Goal: Task Accomplishment & Management: Manage account settings

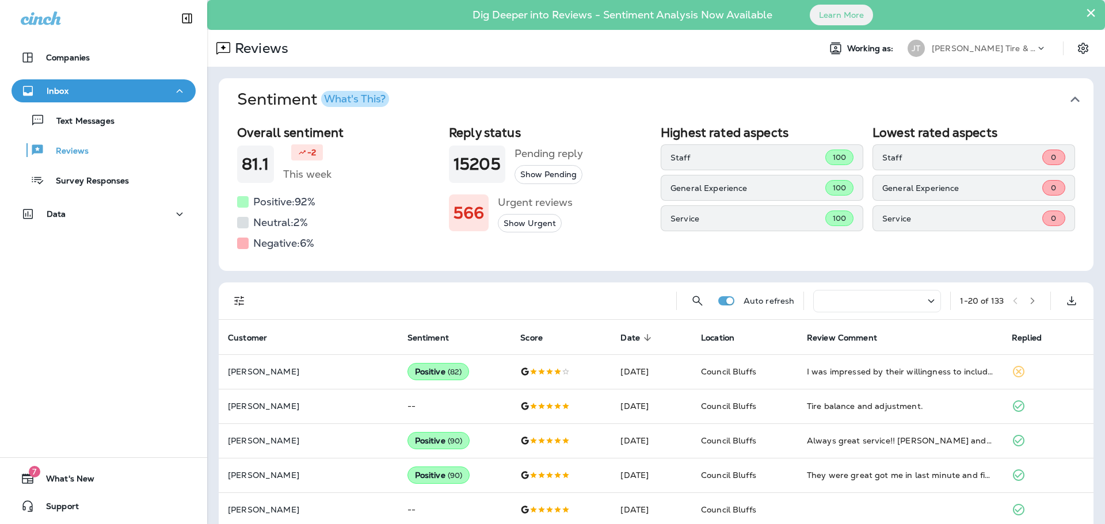
click at [25, 275] on div "Companies Inbox Text Messages Reviews Survey Responses Data 7 What's New Support" at bounding box center [103, 262] width 207 height 524
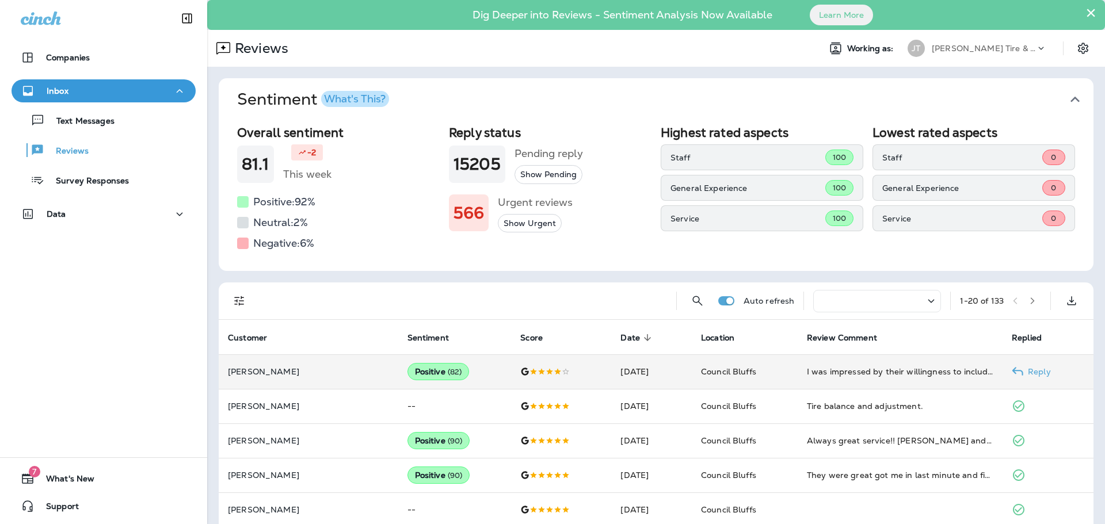
click at [410, 372] on div "Positive ( 82 )" at bounding box center [438, 371] width 62 height 17
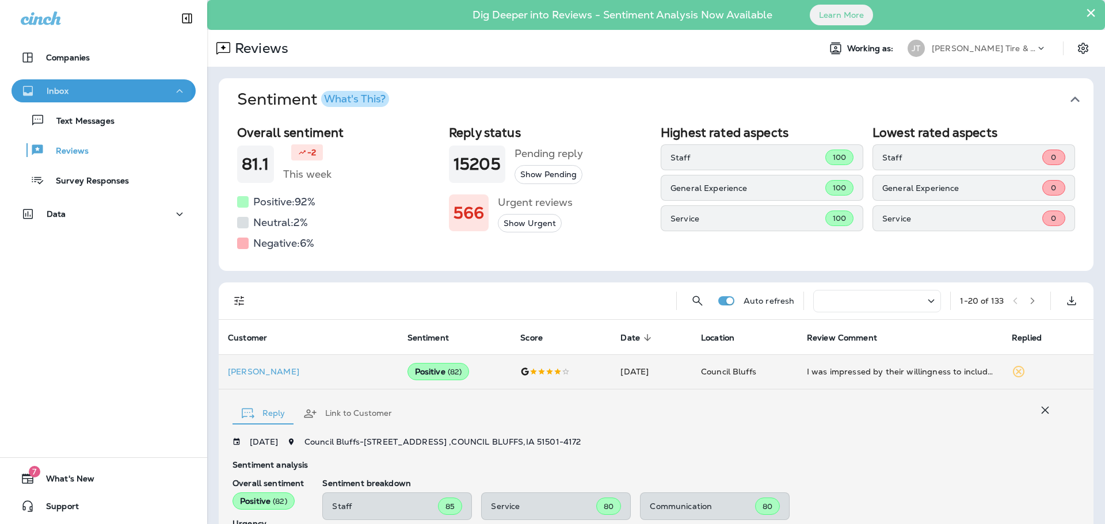
click at [69, 87] on div "Inbox" at bounding box center [104, 91] width 166 height 14
click at [60, 93] on p "Inbox" at bounding box center [58, 90] width 22 height 9
click at [77, 153] on p "Reviews" at bounding box center [66, 151] width 44 height 11
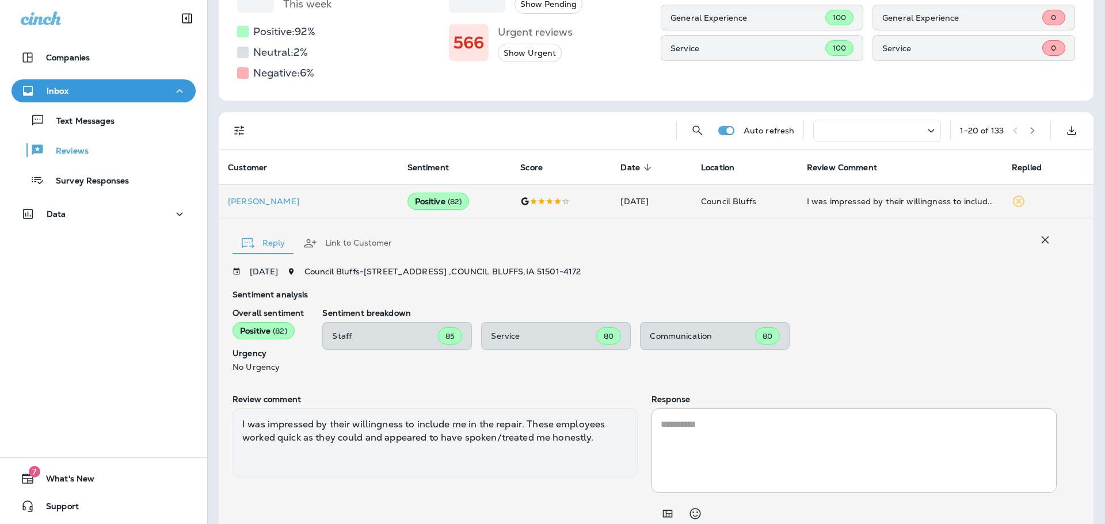
scroll to position [230, 0]
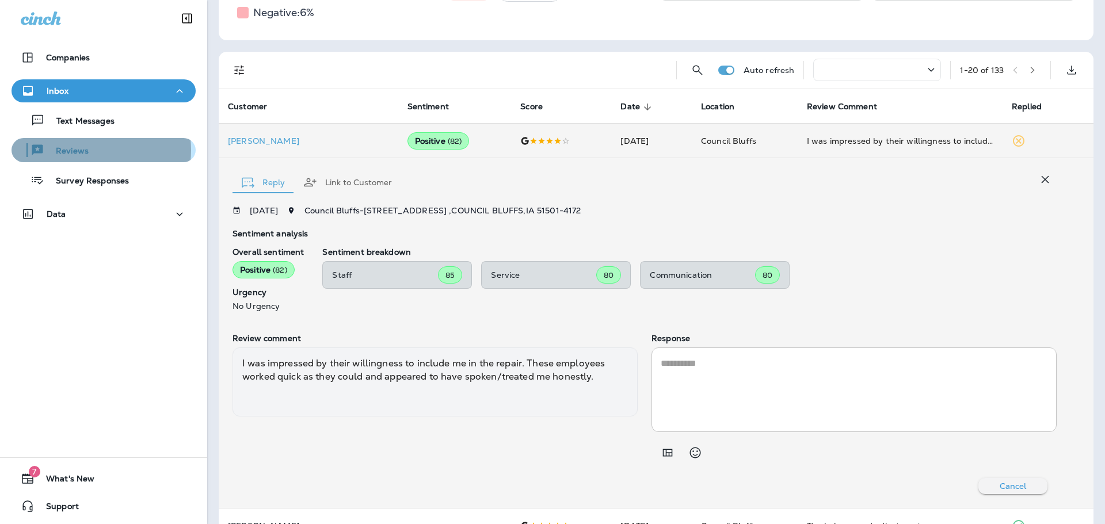
click at [82, 150] on p "Reviews" at bounding box center [66, 151] width 44 height 11
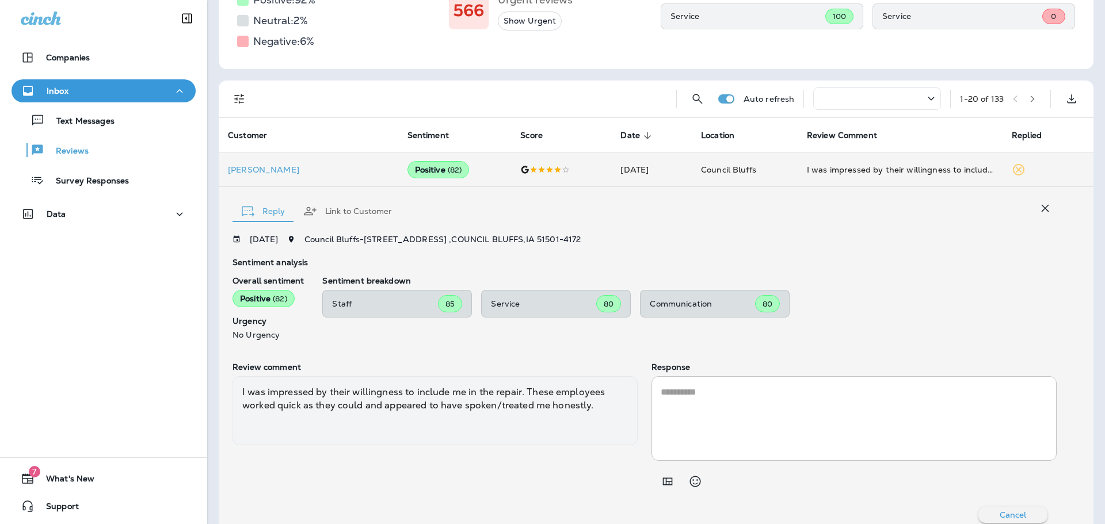
scroll to position [0, 0]
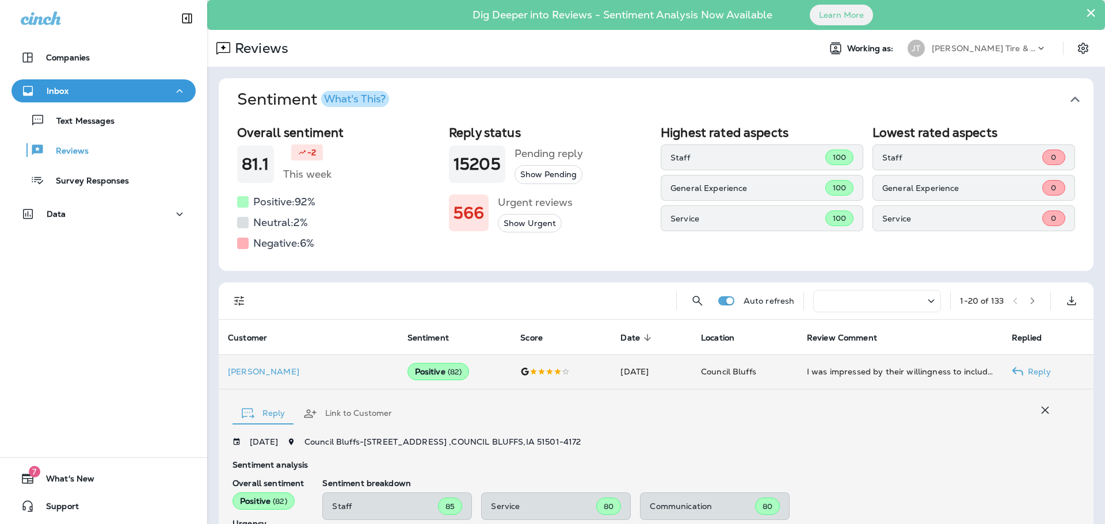
click at [565, 373] on div at bounding box center [561, 371] width 82 height 9
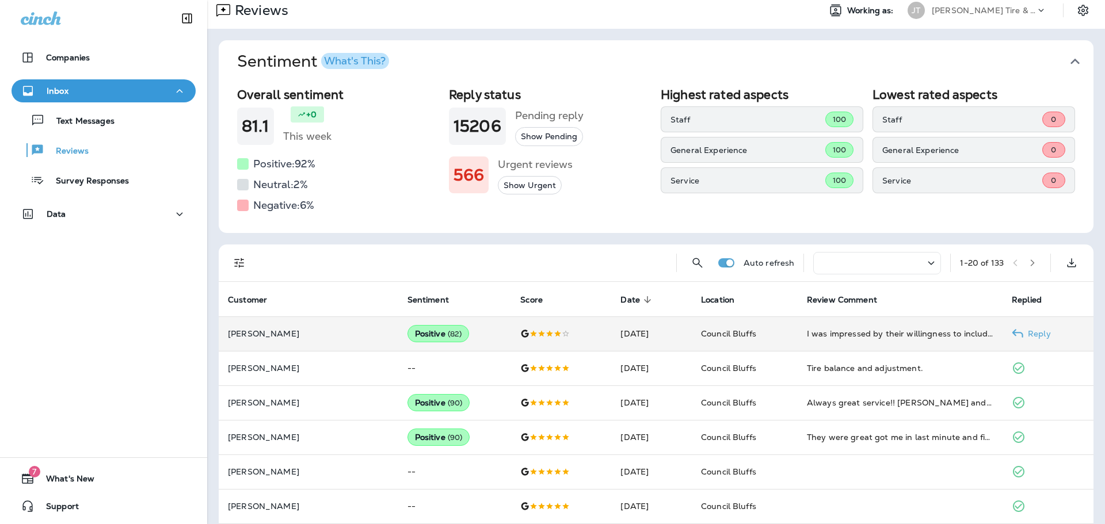
scroll to position [58, 0]
